Goal: Task Accomplishment & Management: Manage account settings

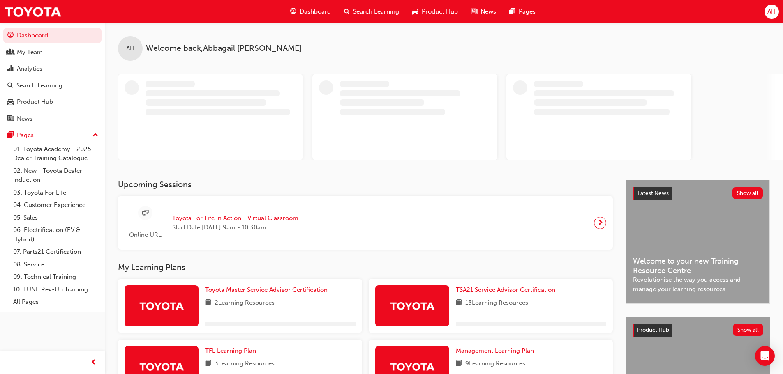
click at [768, 13] on span "AH" at bounding box center [771, 11] width 8 height 9
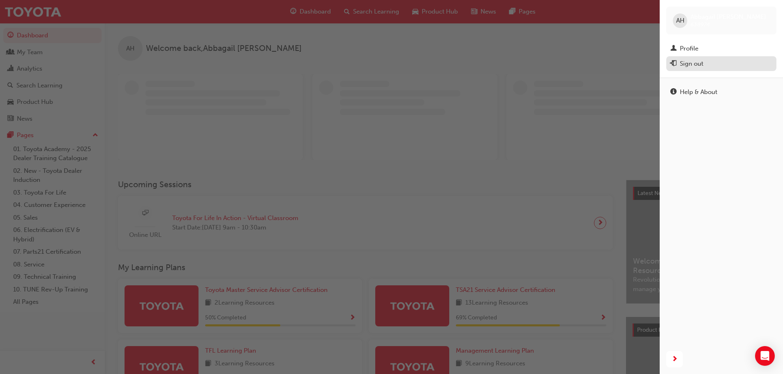
click at [697, 59] on div "Sign out" at bounding box center [721, 64] width 102 height 10
